Goal: Transaction & Acquisition: Purchase product/service

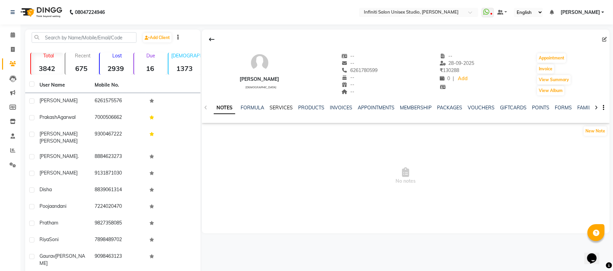
click at [275, 109] on link "SERVICES" at bounding box center [280, 108] width 23 height 6
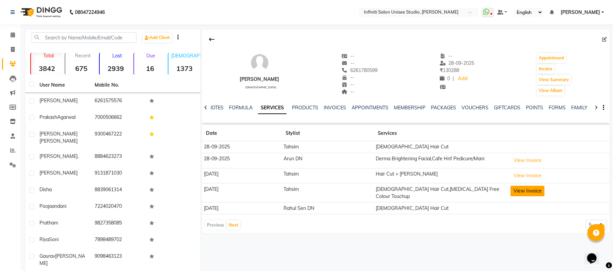
click at [520, 192] on button "View Invoice" at bounding box center [527, 191] width 34 height 11
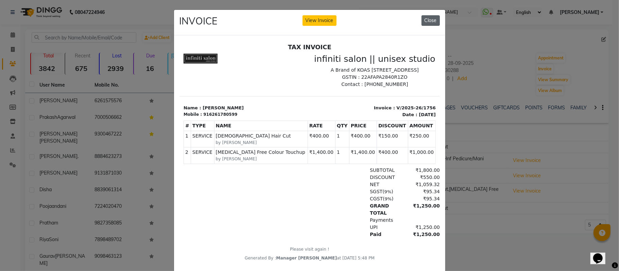
click at [423, 18] on button "Close" at bounding box center [431, 20] width 18 height 11
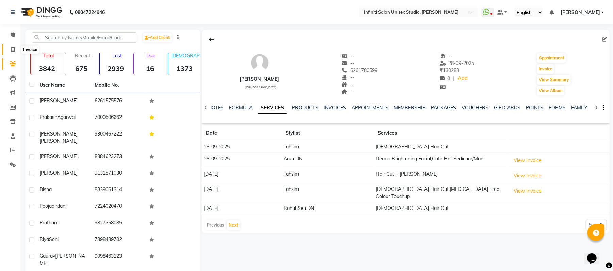
click at [16, 50] on span at bounding box center [13, 50] width 12 height 8
select select "service"
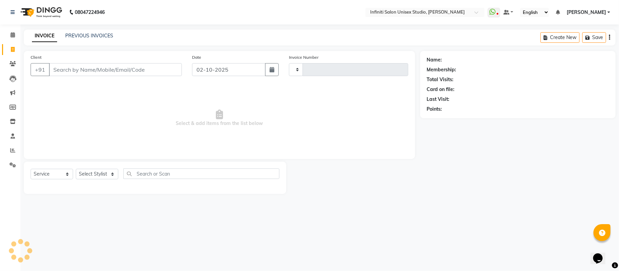
type input "2190"
select select "6511"
click at [95, 179] on select "Select Stylist" at bounding box center [97, 174] width 43 height 11
click at [85, 176] on select "Select Stylist" at bounding box center [97, 174] width 43 height 11
click at [57, 176] on select "Select Service Product Membership Package Voucher Prepaid Gift Card" at bounding box center [52, 174] width 43 height 11
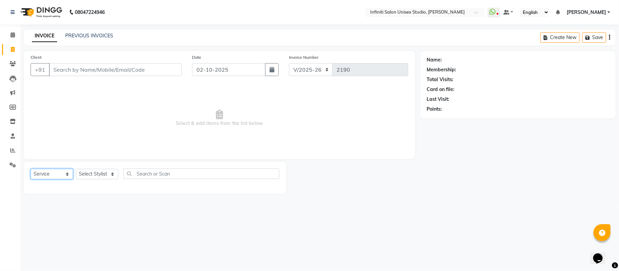
select select "product"
click at [31, 169] on select "Select Service Product Membership Package Voucher Prepaid Gift Card" at bounding box center [52, 174] width 43 height 11
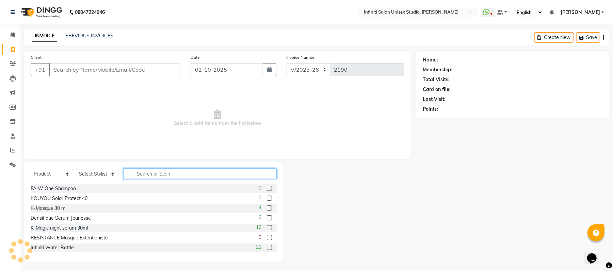
click at [180, 171] on input "text" at bounding box center [199, 174] width 153 height 11
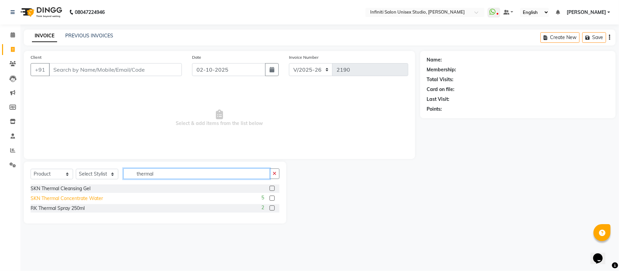
type input "thermal"
click at [80, 199] on div "SKN Thermal Concentrate Water" at bounding box center [67, 198] width 72 height 7
click at [82, 196] on div "SKN Thermal Concentrate Water" at bounding box center [67, 198] width 72 height 7
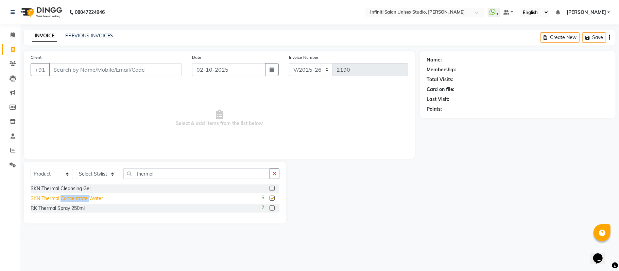
checkbox input "false"
click at [93, 179] on select "Select Stylist [PERSON_NAME] Amrita Arun DN Bharti [PERSON_NAME] Owner [PERSON_…" at bounding box center [97, 174] width 43 height 11
select select "49892"
click at [76, 169] on select "Select Stylist [PERSON_NAME] Amrita Arun DN Bharti [PERSON_NAME] Owner [PERSON_…" at bounding box center [97, 174] width 43 height 11
click at [65, 196] on div "SKN Thermal Concentrate Water" at bounding box center [67, 198] width 72 height 7
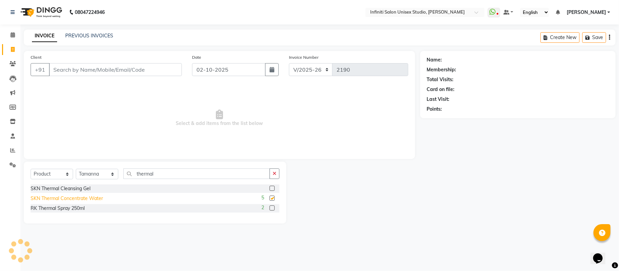
checkbox input "false"
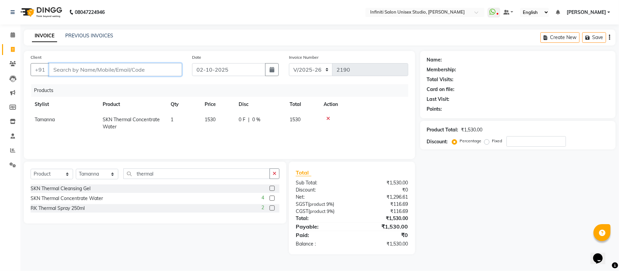
click at [95, 71] on input "Client" at bounding box center [115, 69] width 133 height 13
type input "8"
type input "0"
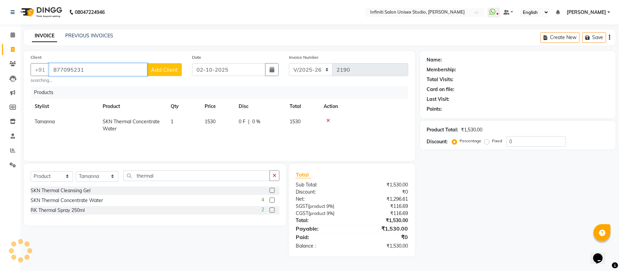
click at [95, 71] on input "877095231" at bounding box center [98, 69] width 98 height 13
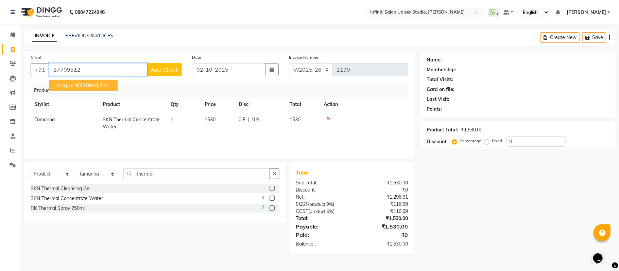
click at [90, 86] on span "87709512" at bounding box center [89, 85] width 27 height 7
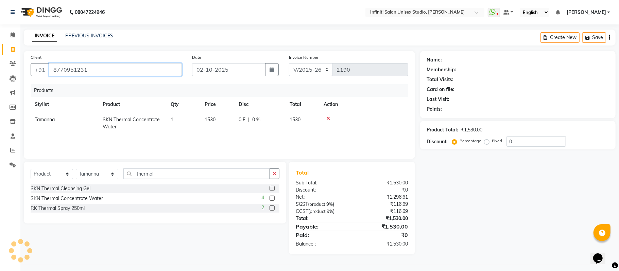
type input "8770951231"
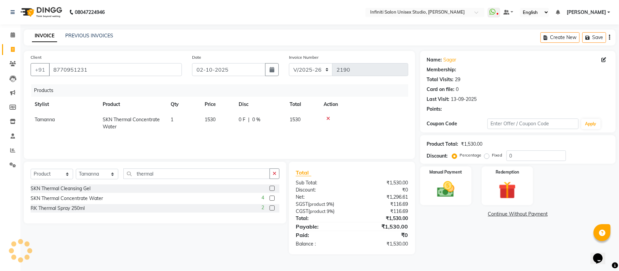
select select "2: Object"
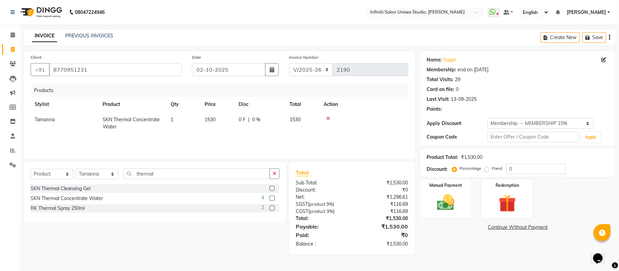
click at [329, 118] on icon at bounding box center [329, 118] width 4 height 5
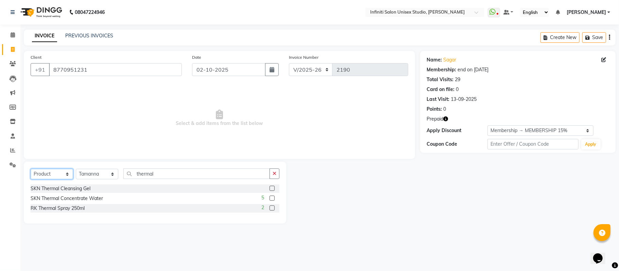
click at [57, 175] on select "Select Service Product Membership Package Voucher Prepaid Gift Card" at bounding box center [52, 174] width 43 height 11
select select "service"
click at [31, 169] on select "Select Service Product Membership Package Voucher Prepaid Gift Card" at bounding box center [52, 174] width 43 height 11
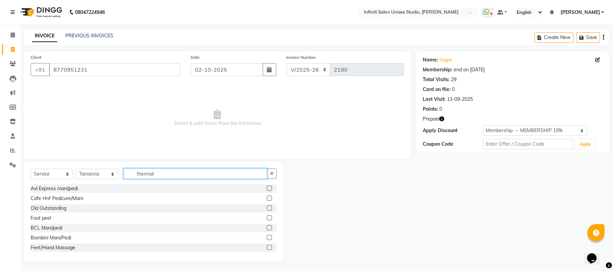
click at [147, 175] on input "thermal" at bounding box center [195, 174] width 144 height 11
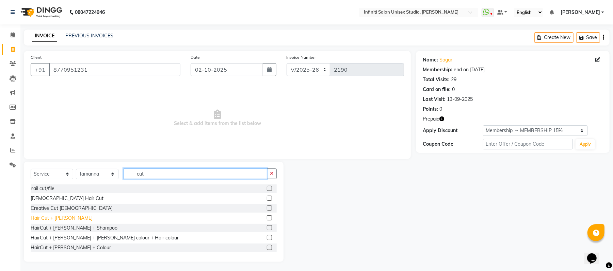
type input "cut"
click at [64, 217] on div "Hair Cut + [PERSON_NAME]" at bounding box center [62, 218] width 62 height 7
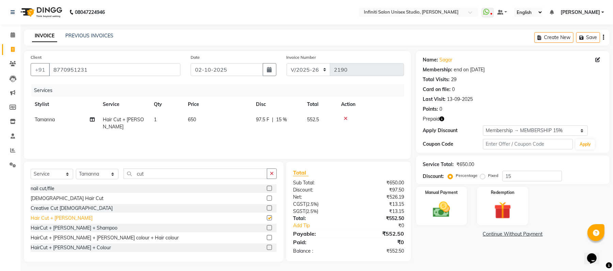
checkbox input "false"
click at [103, 176] on select "Select Stylist [PERSON_NAME] Amrita Arun DN Bharti [PERSON_NAME] Owner [PERSON_…" at bounding box center [97, 174] width 43 height 11
click at [182, 137] on div "Services Stylist Service Qty Price Disc Total Action Tamanna Hair Cut + [PERSON…" at bounding box center [217, 118] width 373 height 68
click at [49, 123] on td "Tamanna" at bounding box center [65, 123] width 68 height 22
select select "49892"
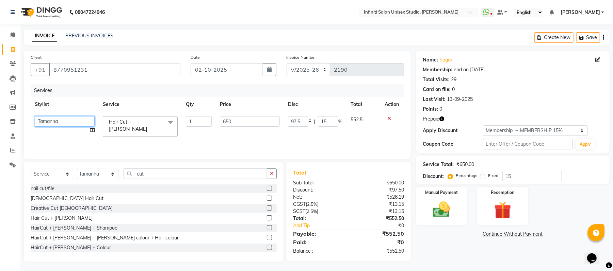
click at [49, 123] on select "[PERSON_NAME] Amrita Arun DN Bharti [PERSON_NAME] Owner [PERSON_NAME] DN Ritu […" at bounding box center [65, 121] width 60 height 11
select select "49888"
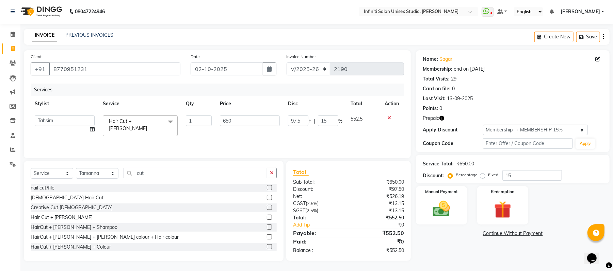
click at [442, 120] on icon "button" at bounding box center [441, 118] width 5 height 5
click at [438, 193] on label "Manual Payment" at bounding box center [441, 191] width 34 height 6
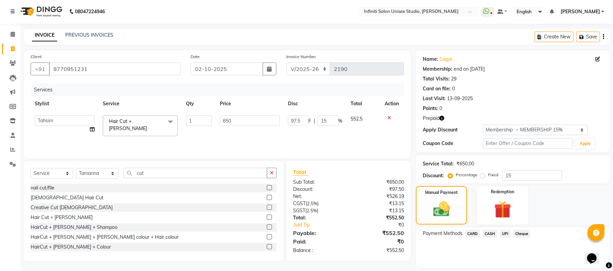
click at [503, 233] on span "UPI" at bounding box center [505, 234] width 11 height 8
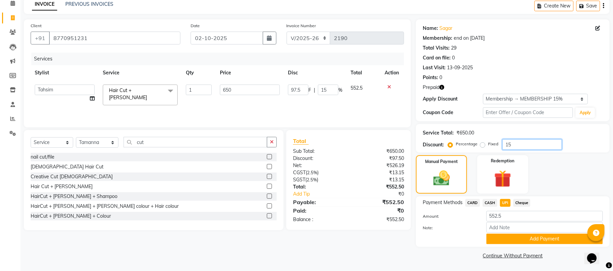
click at [520, 139] on input "15" at bounding box center [532, 144] width 60 height 11
type input "0"
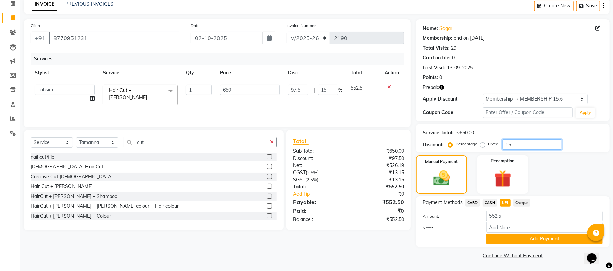
type input "0"
click at [548, 169] on div "Manual Payment Redemption" at bounding box center [513, 174] width 204 height 38
click at [472, 205] on span "CARD" at bounding box center [472, 203] width 15 height 8
type input "650"
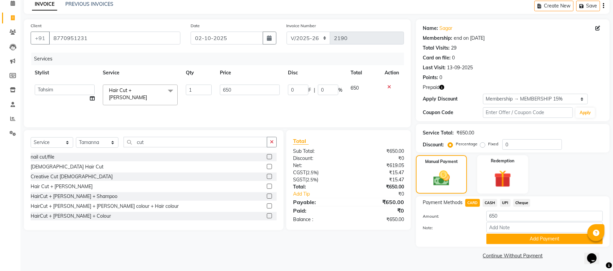
click at [505, 202] on span "UPI" at bounding box center [505, 203] width 11 height 8
click at [507, 237] on button "Add Payment" at bounding box center [544, 239] width 116 height 11
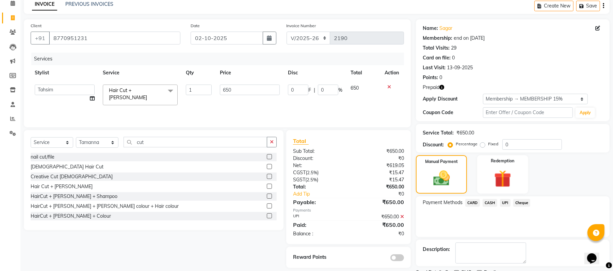
scroll to position [61, 0]
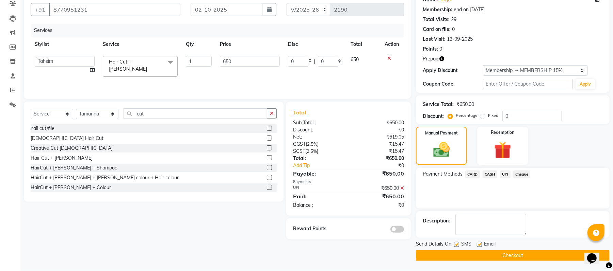
click at [493, 253] on button "Checkout" at bounding box center [513, 256] width 194 height 11
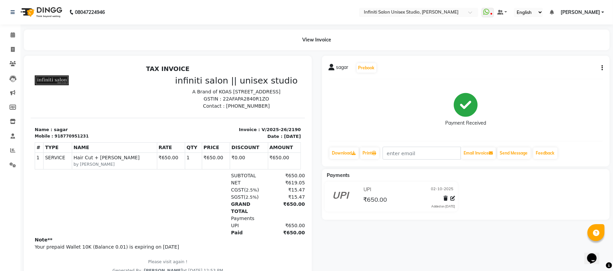
click at [493, 253] on div "sagar Prebook Payment Received Download Print Email Invoice Send Message Feedba…" at bounding box center [466, 168] width 298 height 225
click at [14, 51] on icon at bounding box center [13, 49] width 4 height 5
select select "service"
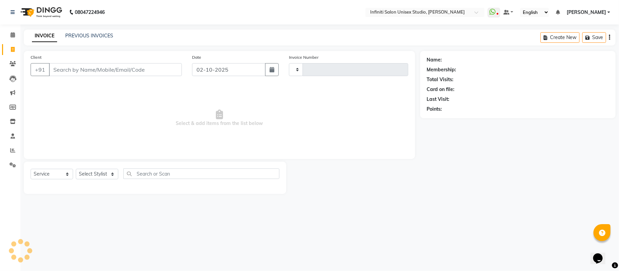
type input "2191"
select select "6511"
click at [101, 175] on select "Select Stylist" at bounding box center [97, 174] width 43 height 11
click at [96, 173] on select "Select Stylist" at bounding box center [97, 174] width 43 height 11
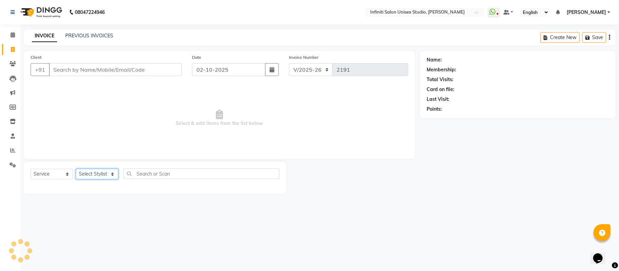
click at [96, 173] on select "Select Stylist" at bounding box center [97, 174] width 43 height 11
click at [153, 173] on input "text" at bounding box center [201, 174] width 156 height 11
type input "bespoke"
click at [105, 174] on select "Select Stylist [PERSON_NAME] Amrita Arun DN Bharti [PERSON_NAME] Owner [PERSON_…" at bounding box center [97, 174] width 43 height 11
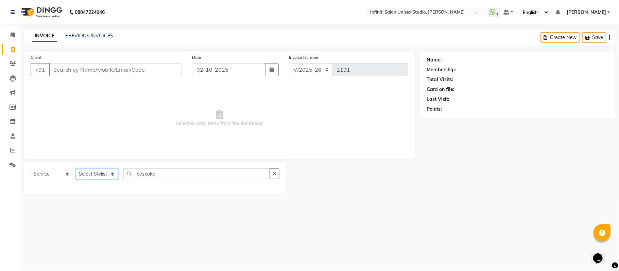
select select "49893"
click at [76, 169] on select "Select Stylist [PERSON_NAME] Amrita Arun DN Bharti [PERSON_NAME] Owner [PERSON_…" at bounding box center [97, 174] width 43 height 11
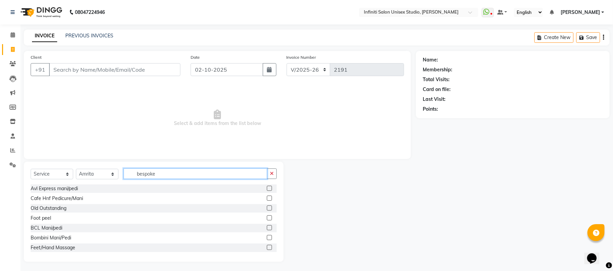
click at [164, 174] on input "bespoke" at bounding box center [195, 174] width 144 height 11
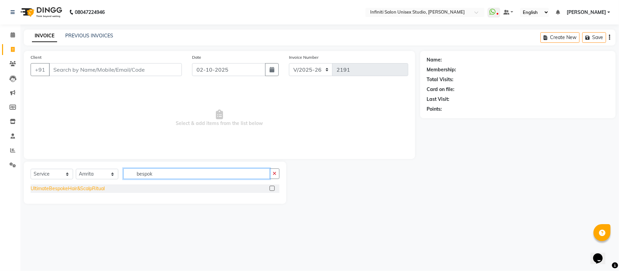
type input "bespok"
click at [93, 187] on div "UltimateBespokeHair&ScalpRitual" at bounding box center [68, 188] width 74 height 7
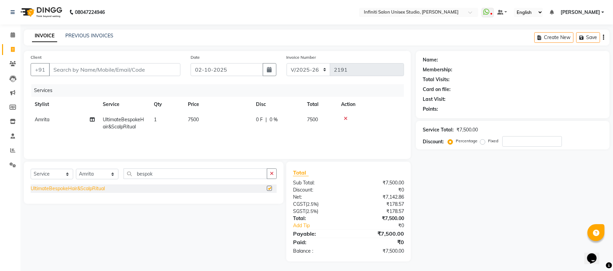
checkbox input "false"
